Goal: Find specific page/section: Find specific page/section

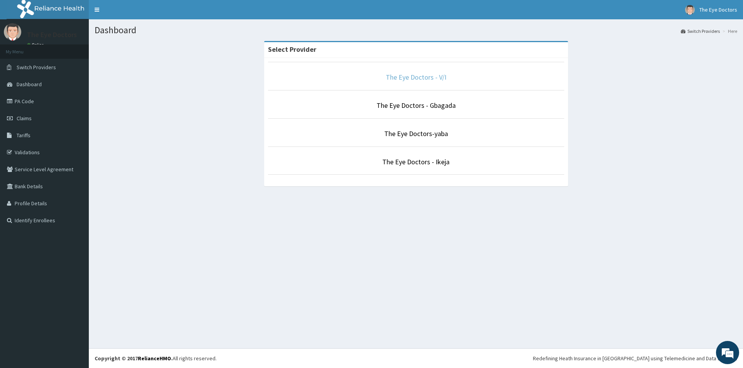
click at [410, 77] on link "The Eye Doctors - V/I" at bounding box center [416, 77] width 61 height 9
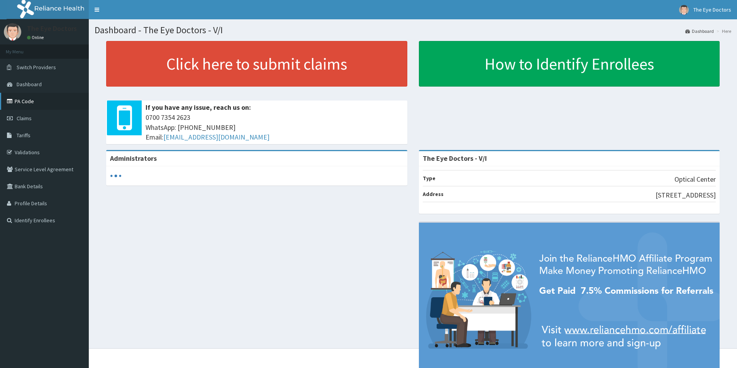
click at [30, 106] on link "PA Code" at bounding box center [44, 101] width 89 height 17
